Goal: Find specific page/section: Locate a particular part of the current website

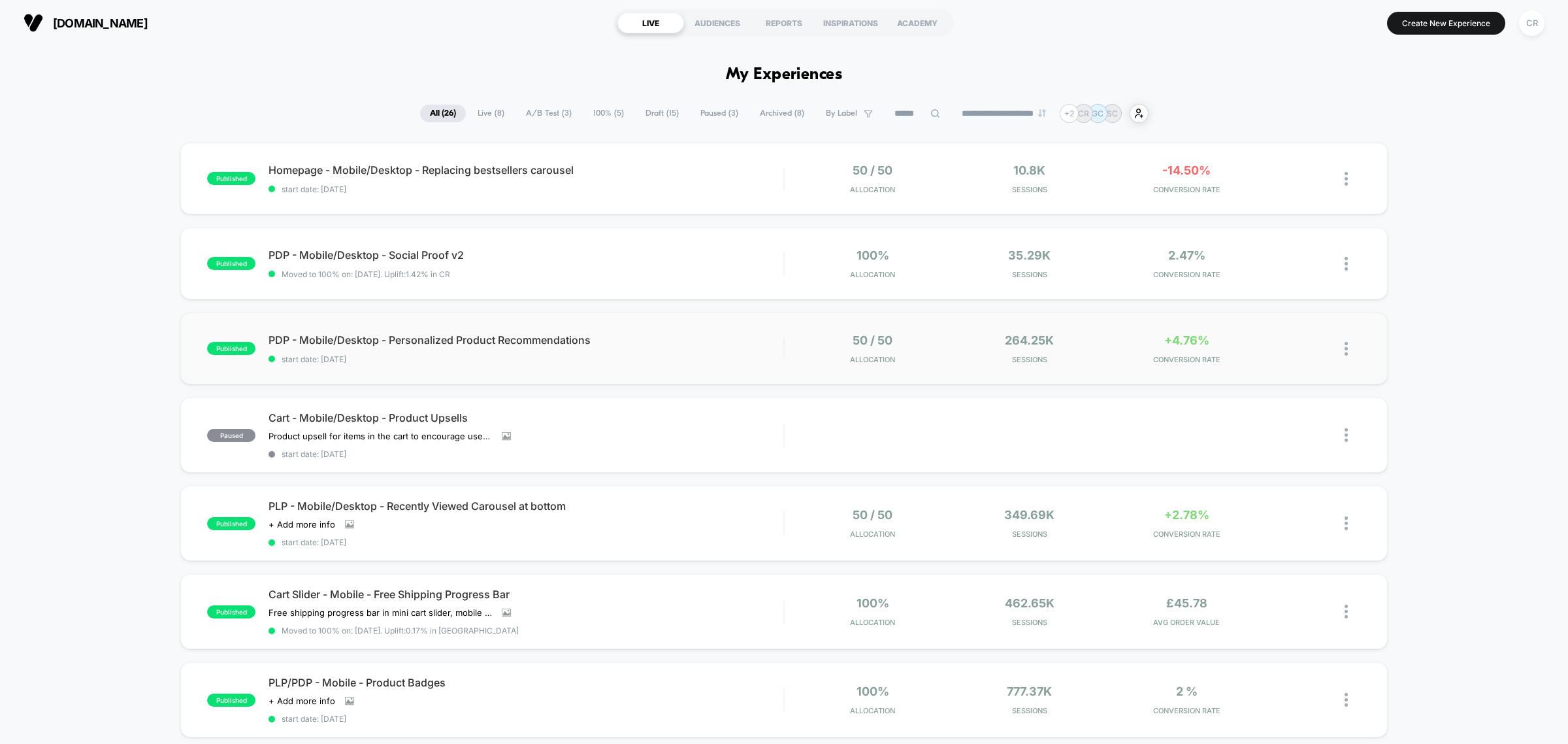
drag, startPoint x: 594, startPoint y: 340, endPoint x: 323, endPoint y: 323, distance: 271.5
click at [323, 323] on div "published PDP - Mobile/Desktop - Personalized Product Recommendations start dat…" at bounding box center [784, 348] width 1208 height 72
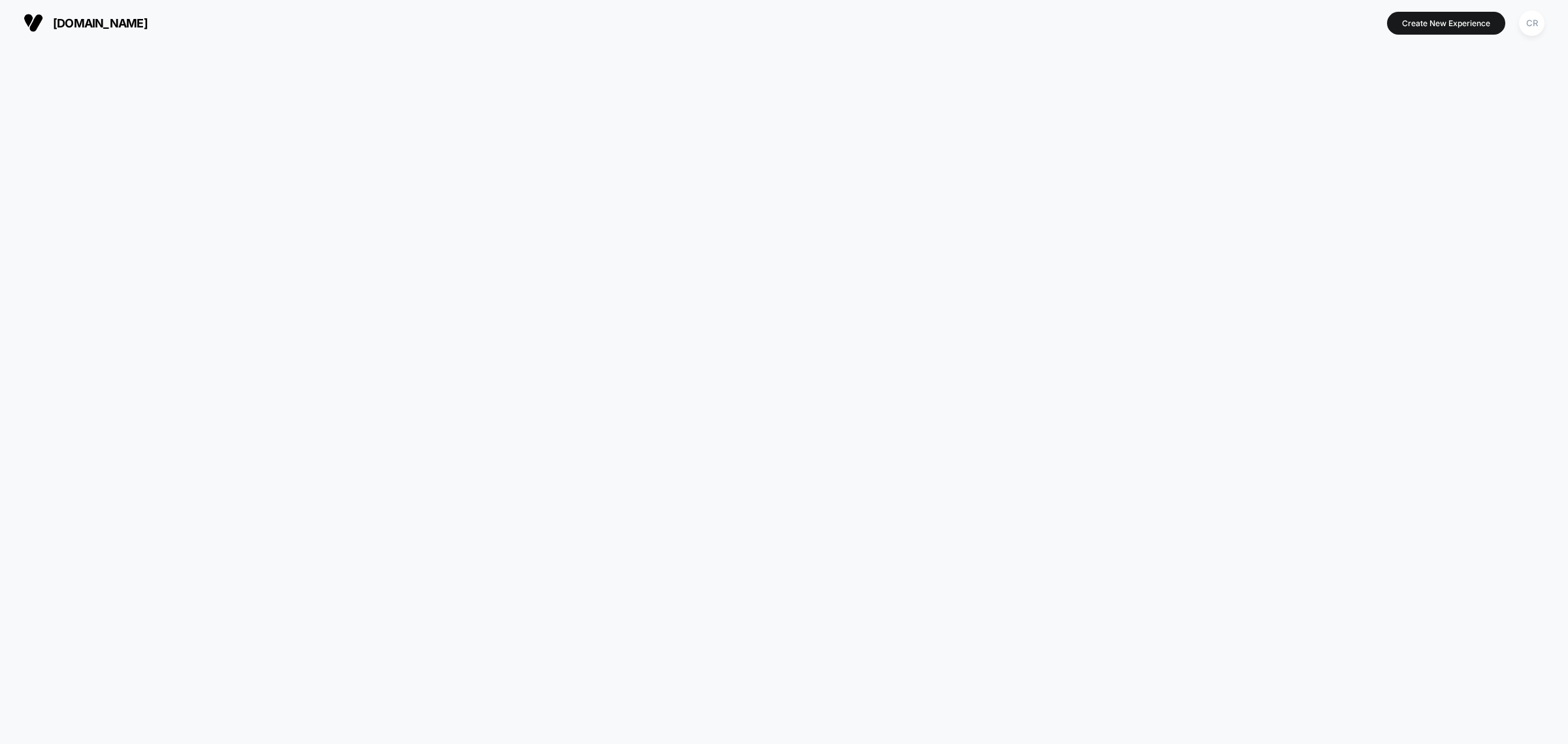
click at [321, 335] on html "[DOMAIN_NAME] Create New Experience CR [DOMAIN_NAME] Navigated to [DOMAIN_NAME]…" at bounding box center [784, 372] width 1568 height 744
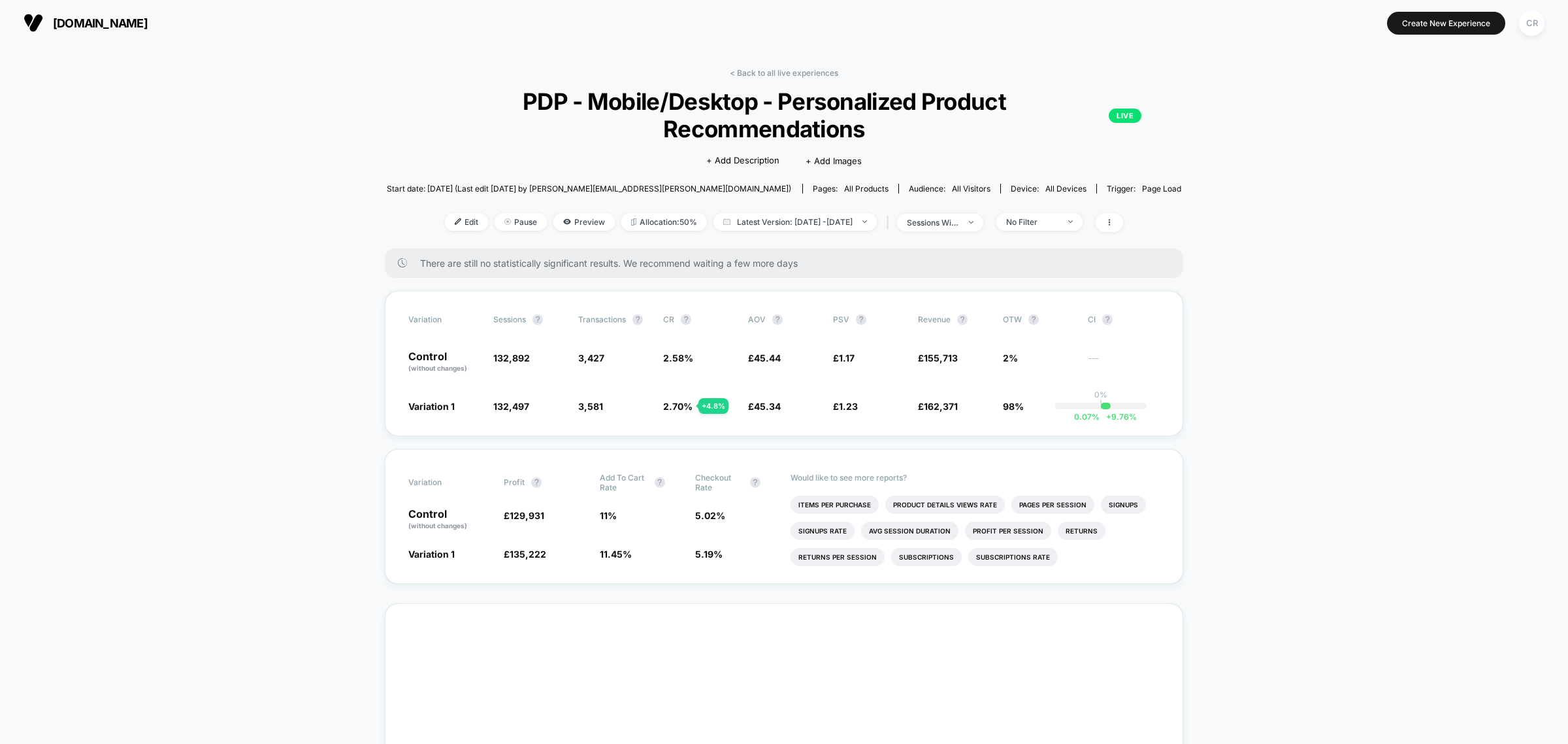
click at [648, 100] on span "PDP - Mobile/Desktop - Personalized Product Recommendations LIVE" at bounding box center [784, 114] width 715 height 55
click at [652, 100] on span "PDP - Mobile/Desktop - Personalized Product Recommendations LIVE" at bounding box center [784, 114] width 715 height 55
click at [649, 100] on span "PDP - Mobile/Desktop - Personalized Product Recommendations LIVE" at bounding box center [784, 114] width 715 height 55
click at [605, 100] on span "PDP - Mobile/Desktop - Personalized Product Recommendations LIVE" at bounding box center [784, 114] width 715 height 55
click at [605, 99] on span "PDP - Mobile/Desktop - Personalized Product Recommendations LIVE" at bounding box center [784, 114] width 715 height 55
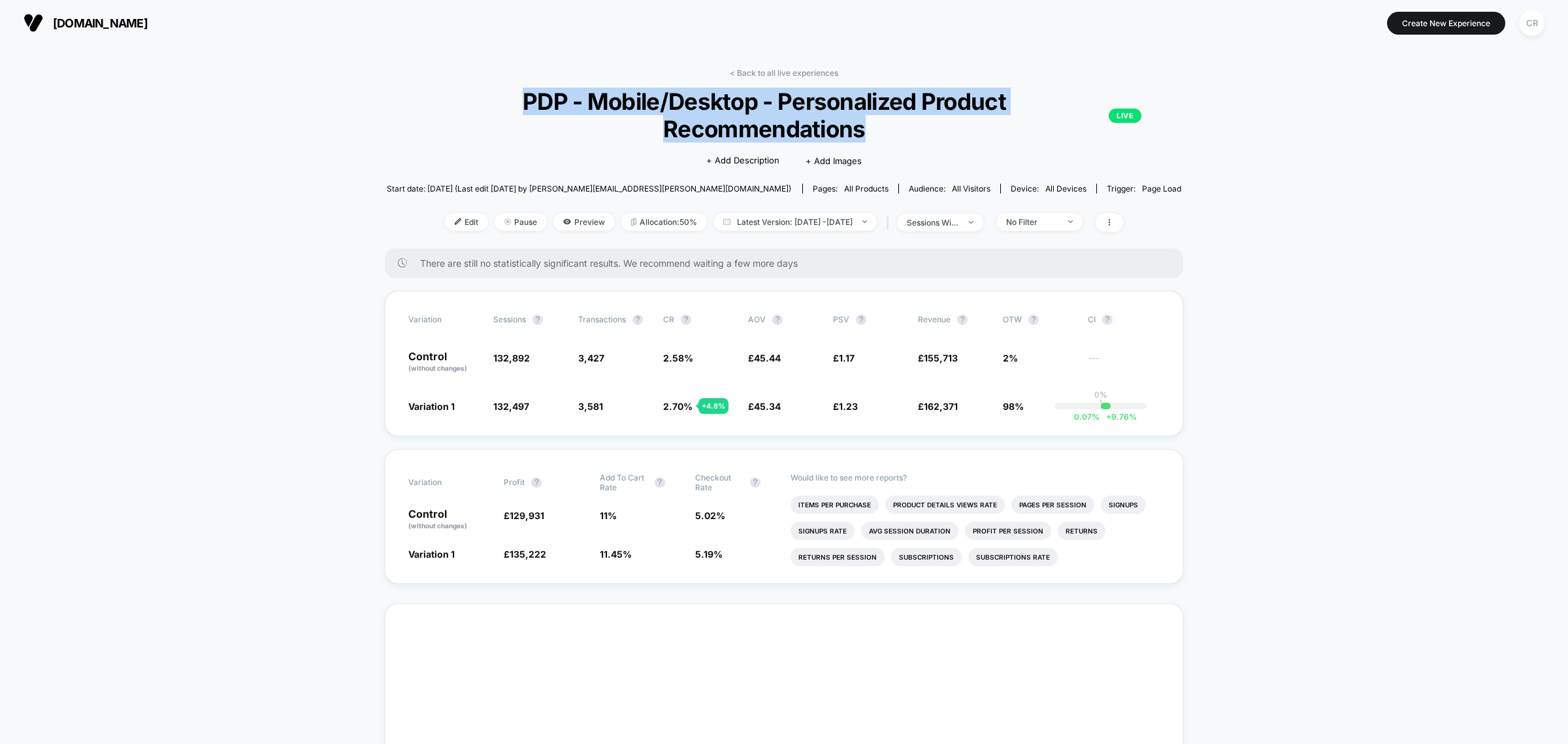
click at [605, 99] on span "PDP - Mobile/Desktop - Personalized Product Recommendations LIVE" at bounding box center [784, 114] width 715 height 55
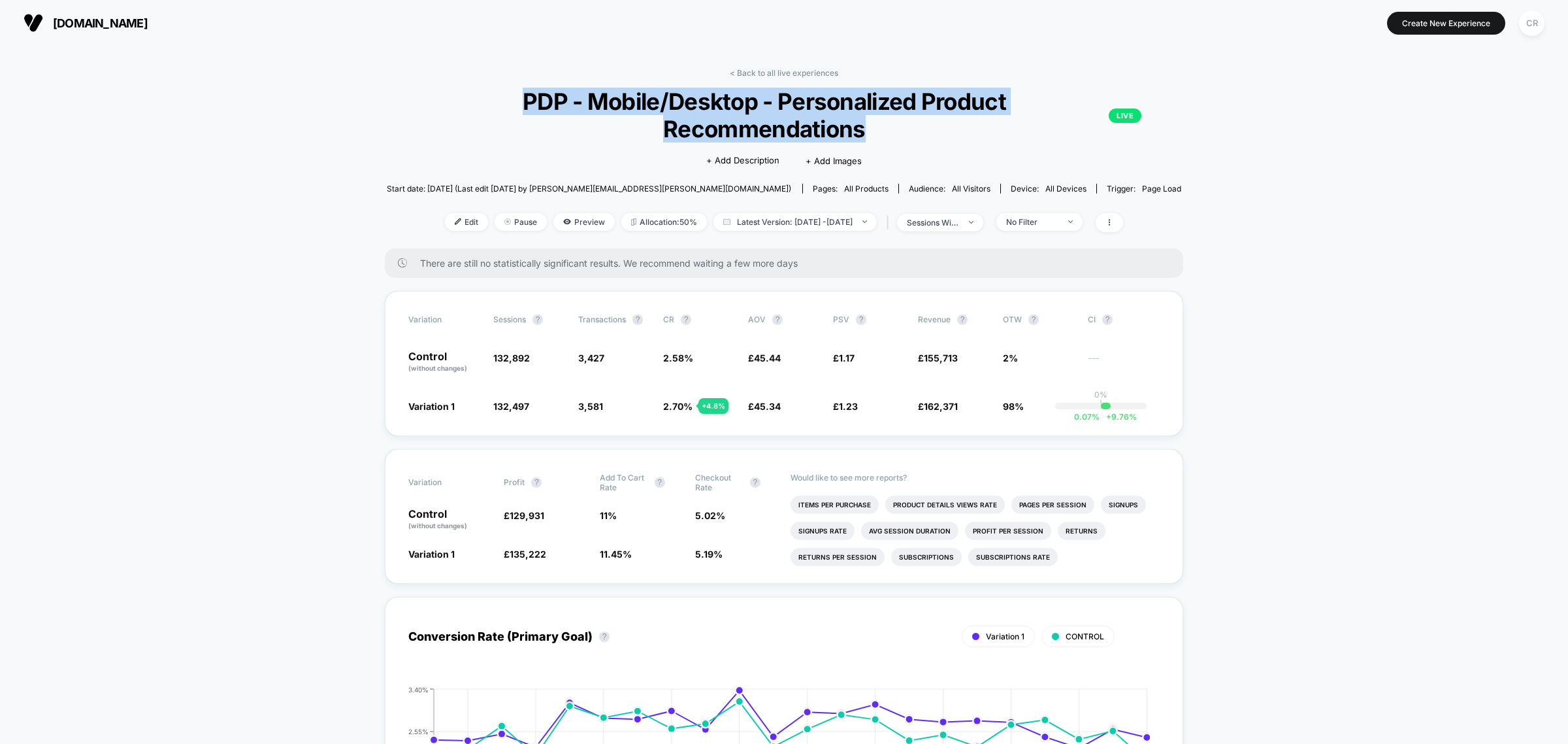
click at [115, 16] on span "[DOMAIN_NAME]" at bounding box center [100, 23] width 95 height 13
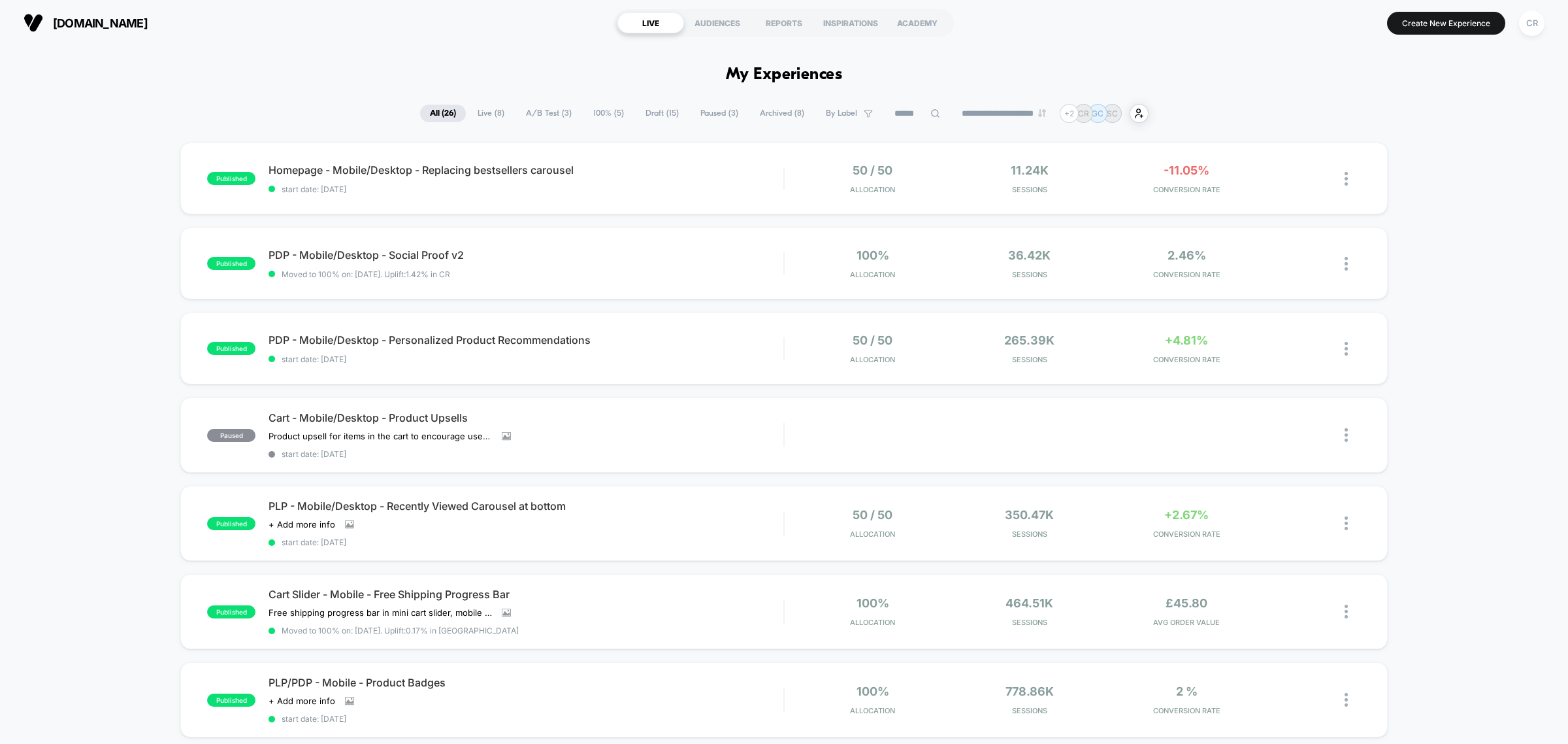
click at [471, 42] on div "[DOMAIN_NAME] LIVE AUDIENCES REPORTS INSPIRATIONS ACADEMY Create New Experience…" at bounding box center [784, 23] width 1568 height 46
click at [505, 38] on section "[DOMAIN_NAME]" at bounding box center [270, 23] width 503 height 33
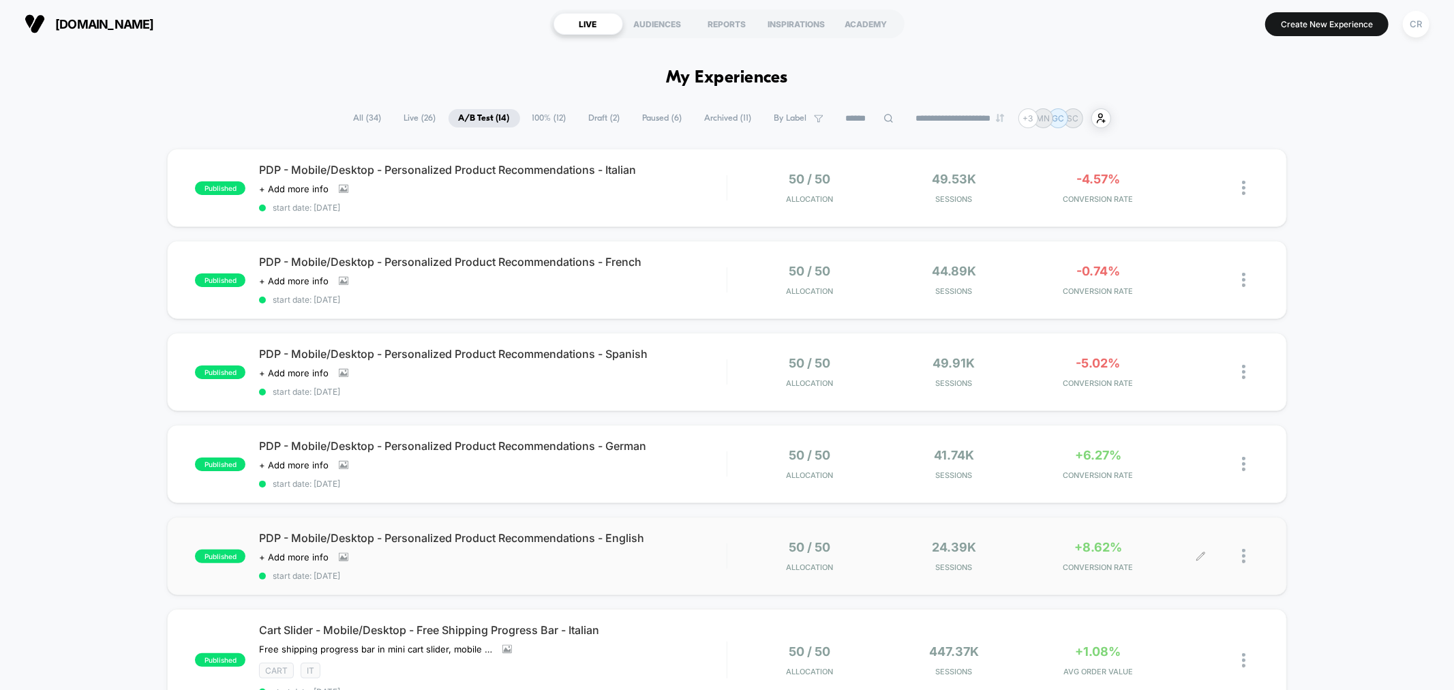
click at [1245, 558] on div at bounding box center [1250, 556] width 17 height 32
click at [1171, 560] on div "Preview Link" at bounding box center [1173, 567] width 123 height 31
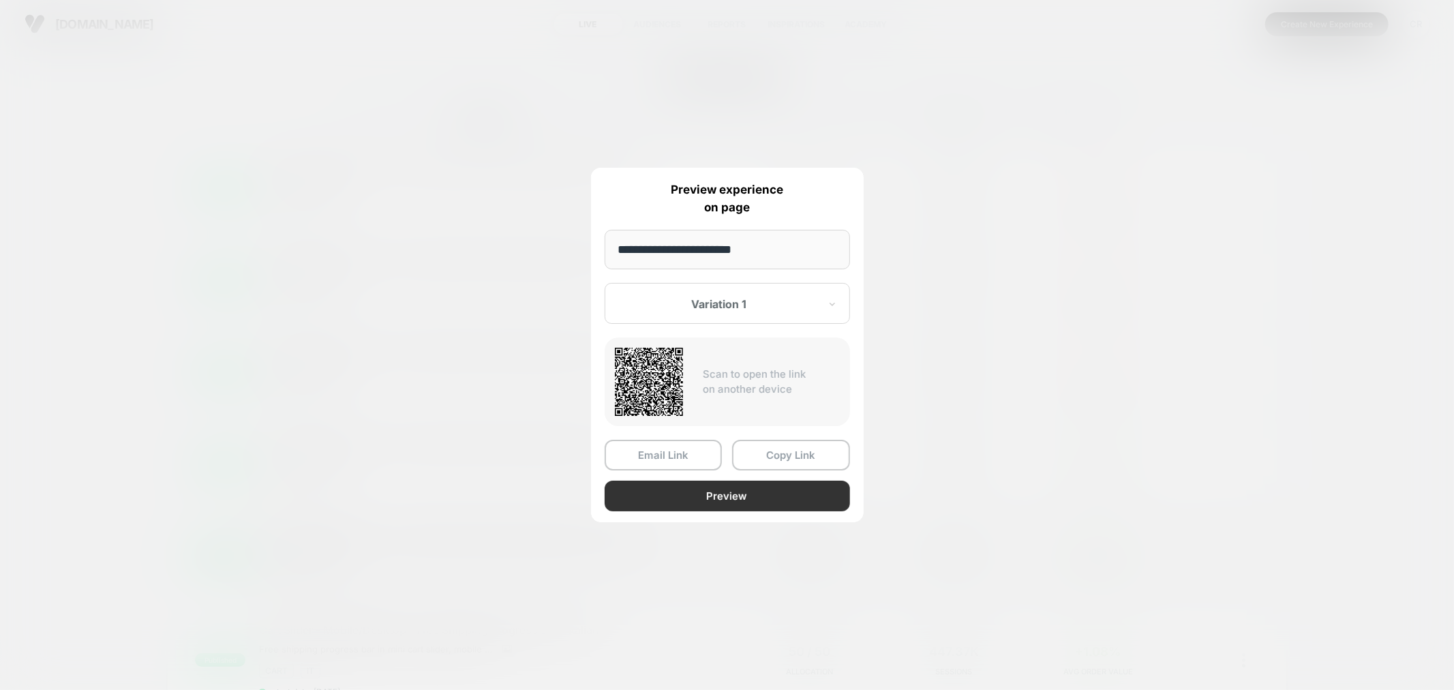
click at [731, 495] on button "Preview" at bounding box center [727, 496] width 245 height 31
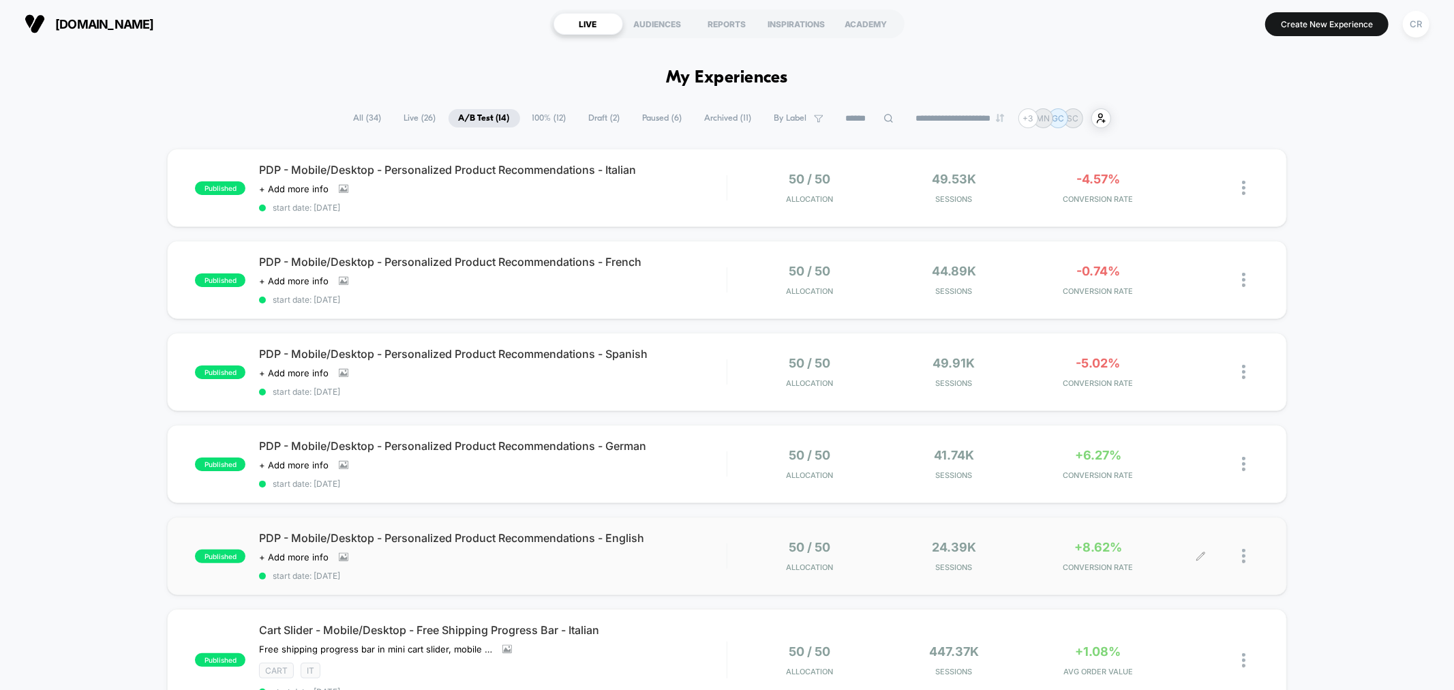
drag, startPoint x: 251, startPoint y: 171, endPoint x: 581, endPoint y: 37, distance: 356.8
click at [585, 44] on div "**********" at bounding box center [727, 345] width 1454 height 690
